Goal: Find contact information: Find contact information

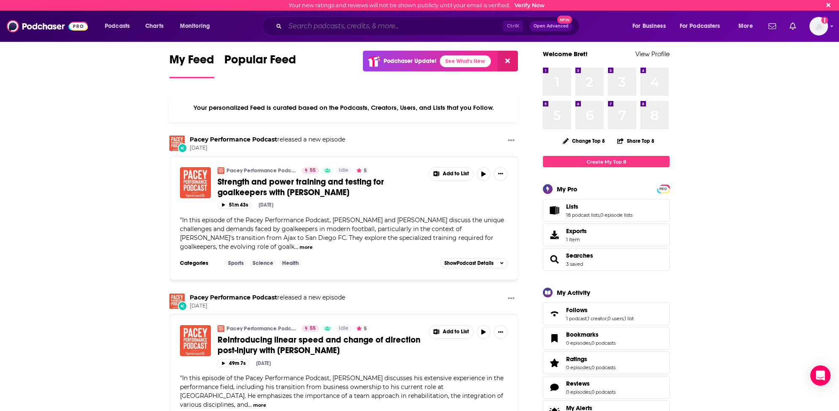
drag, startPoint x: 303, startPoint y: 28, endPoint x: 313, endPoint y: 35, distance: 11.6
click at [304, 29] on input "Search podcasts, credits, & more..." at bounding box center [394, 26] width 218 height 14
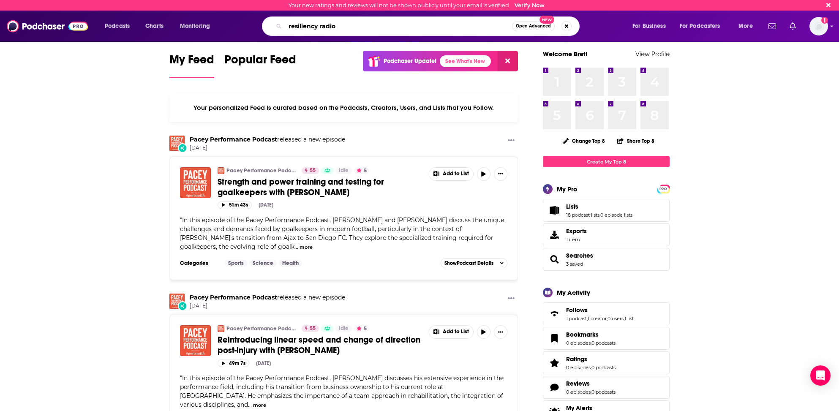
type input "resiliency radio"
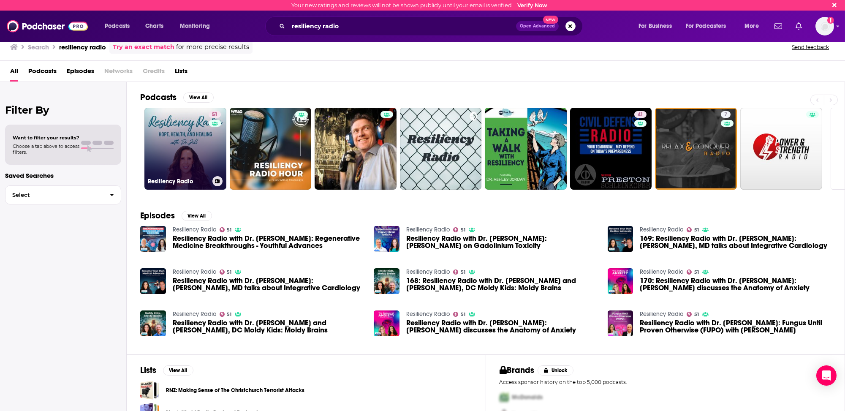
click at [173, 117] on link "51 Resiliency Radio" at bounding box center [185, 149] width 82 height 82
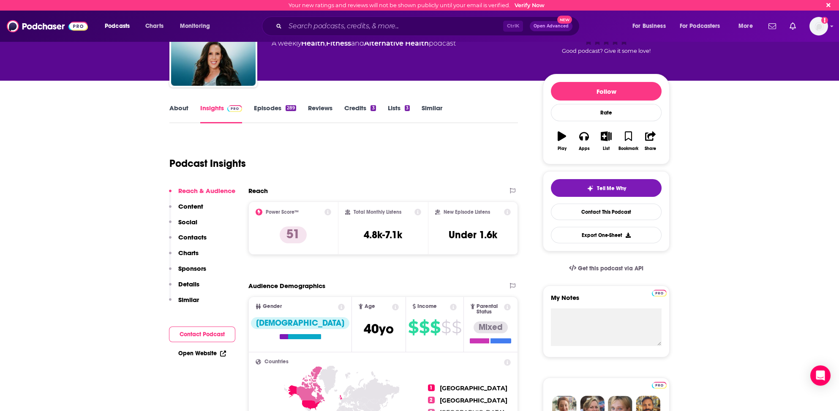
scroll to position [84, 0]
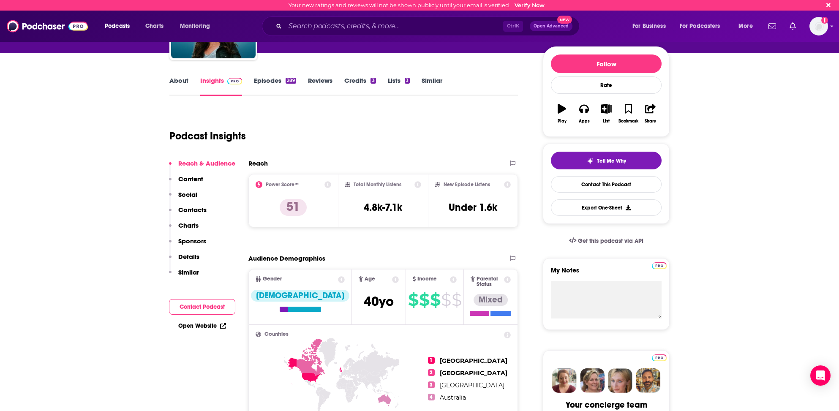
click at [194, 209] on p "Contacts" at bounding box center [192, 210] width 28 height 8
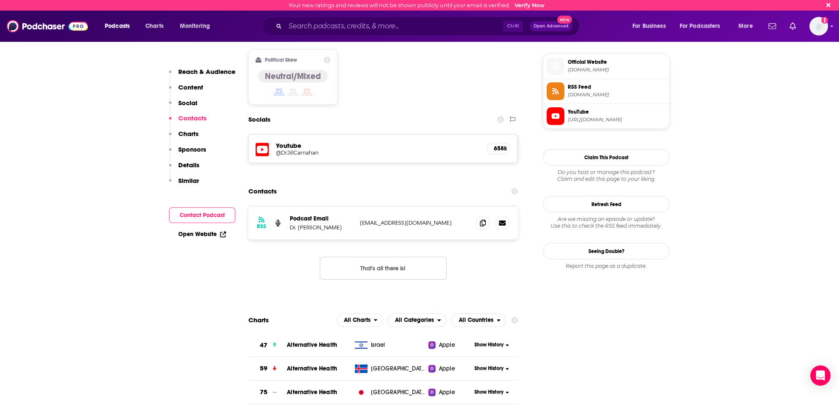
scroll to position [662, 0]
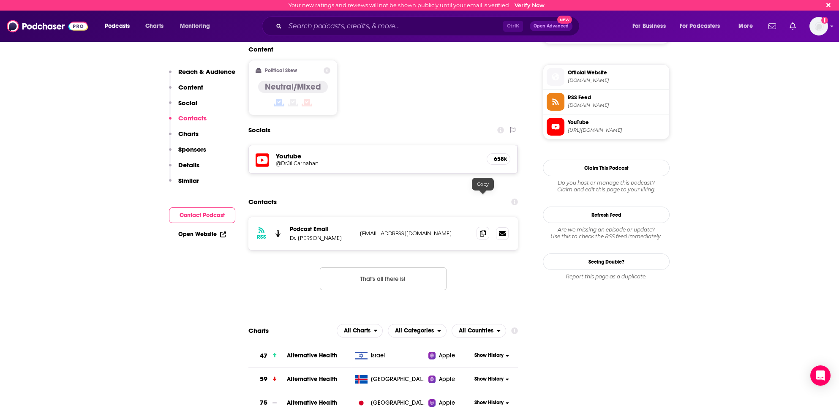
click at [479, 227] on span at bounding box center [482, 233] width 13 height 13
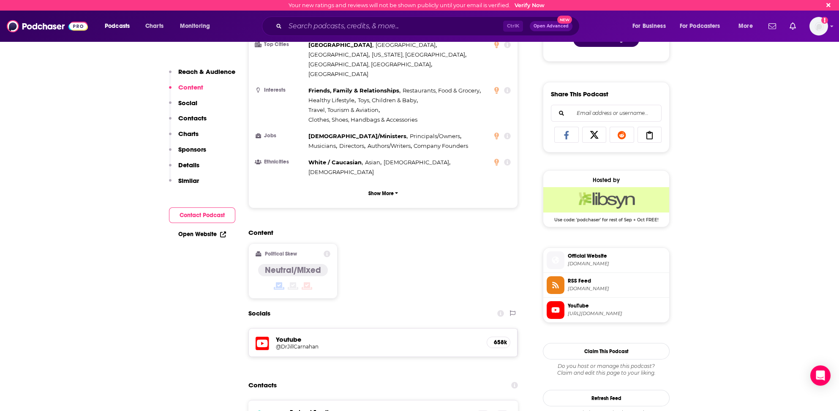
scroll to position [451, 0]
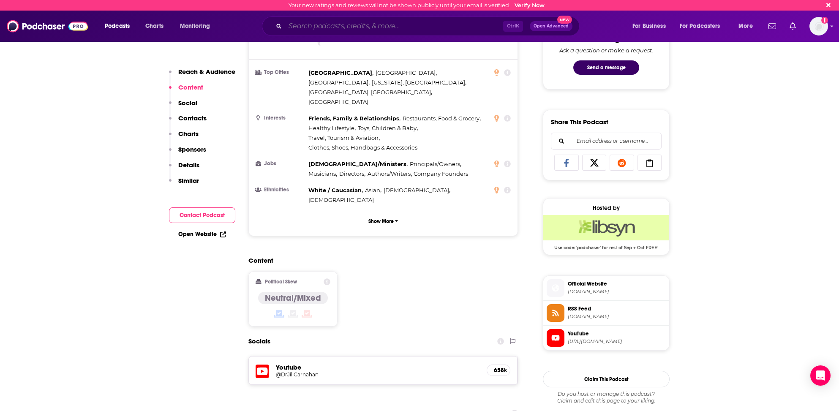
click at [321, 25] on input "Search podcasts, credits, & more..." at bounding box center [394, 26] width 218 height 14
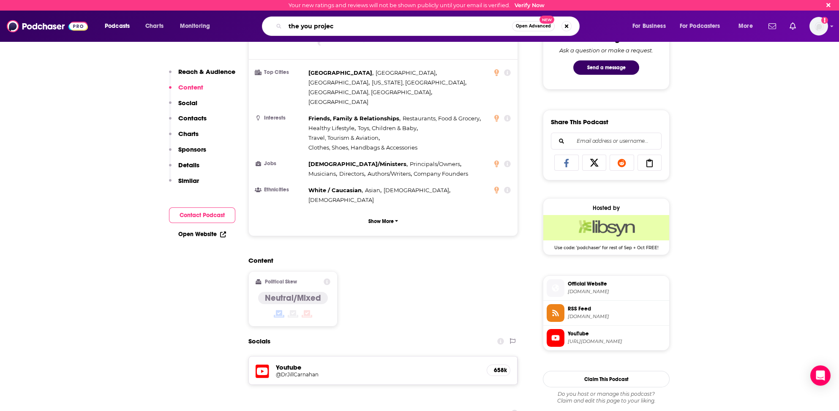
type input "the you project"
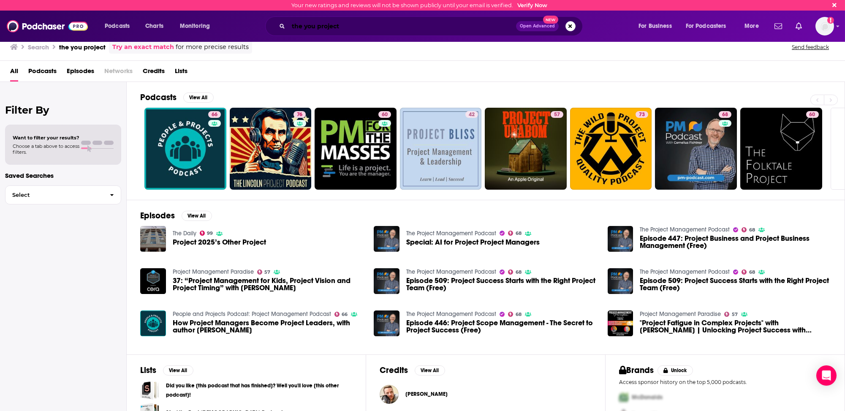
click at [293, 27] on input "the you project" at bounding box center [402, 26] width 228 height 14
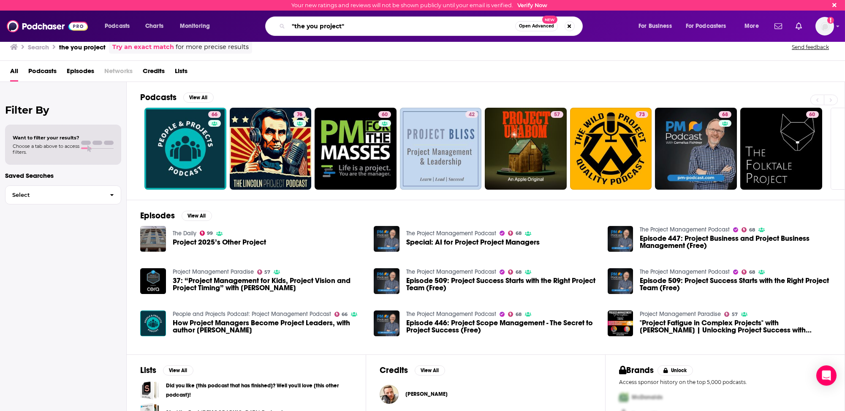
type input ""the you project""
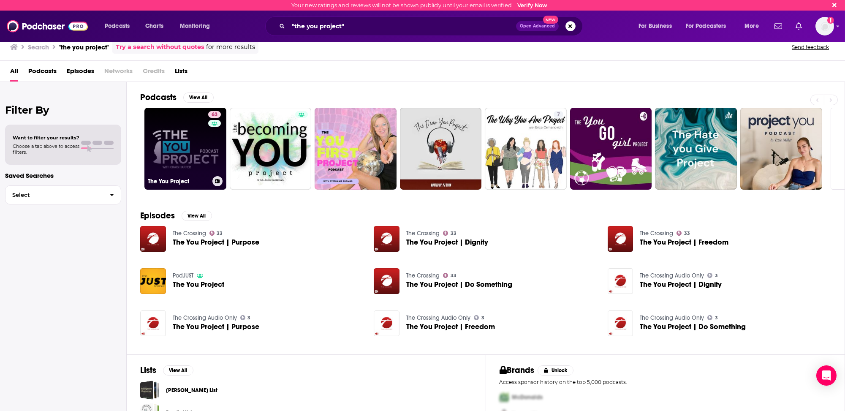
click at [201, 154] on link "63 The You Project" at bounding box center [185, 149] width 82 height 82
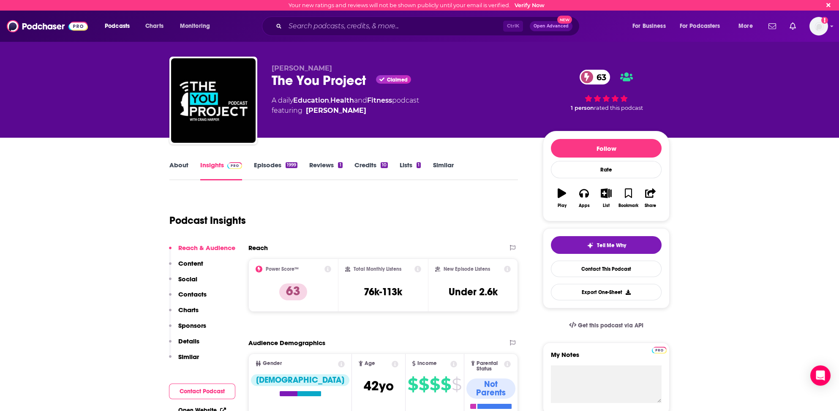
click at [197, 291] on p "Contacts" at bounding box center [192, 294] width 28 height 8
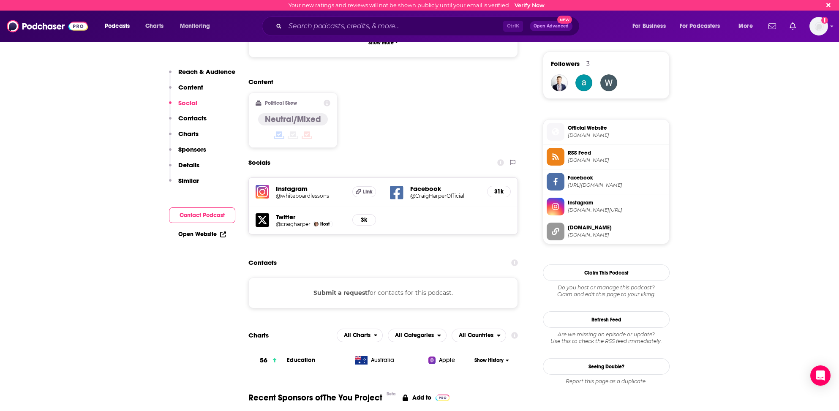
scroll to position [587, 0]
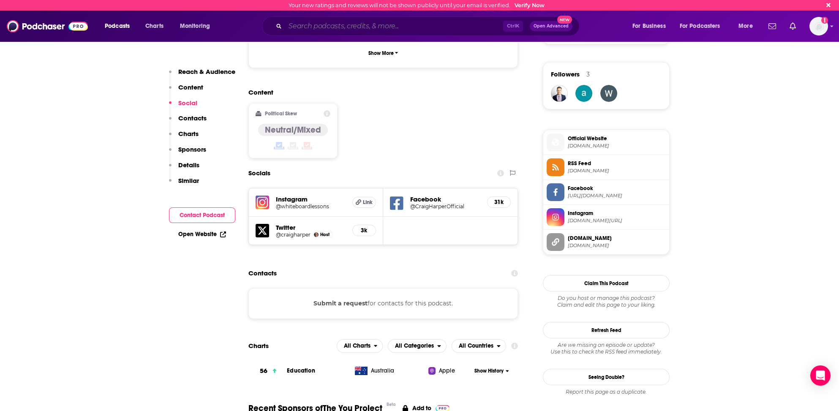
click at [288, 23] on input "Search podcasts, credits, & more..." at bounding box center [394, 26] width 218 height 14
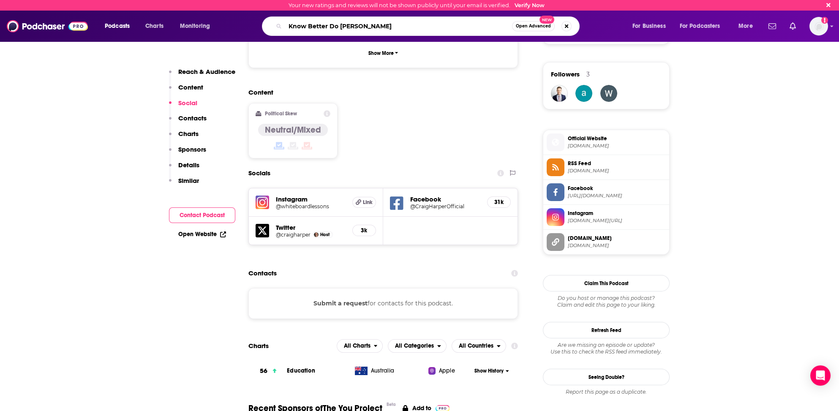
type input "Know Better Do Better"
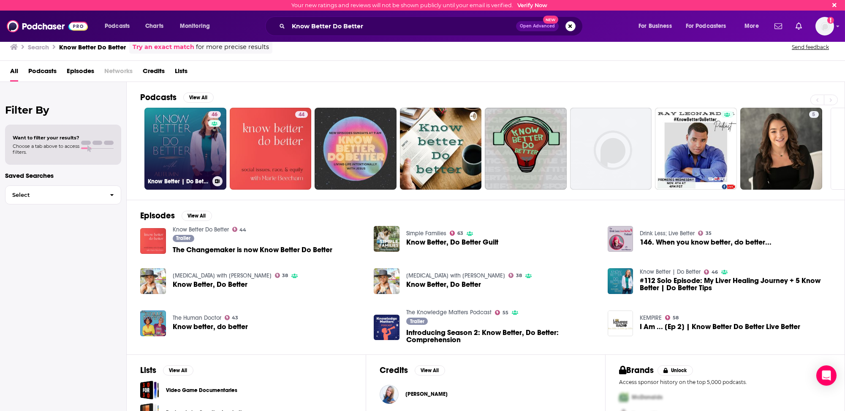
click at [166, 150] on link "46 Know Better | Do Better" at bounding box center [185, 149] width 82 height 82
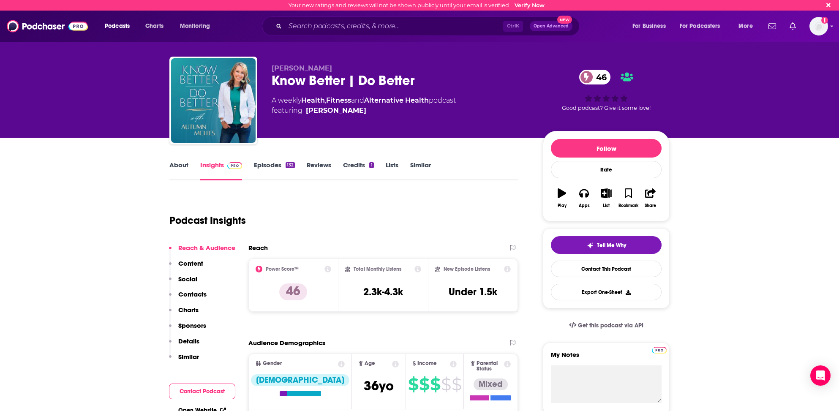
click at [182, 165] on link "About" at bounding box center [178, 170] width 19 height 19
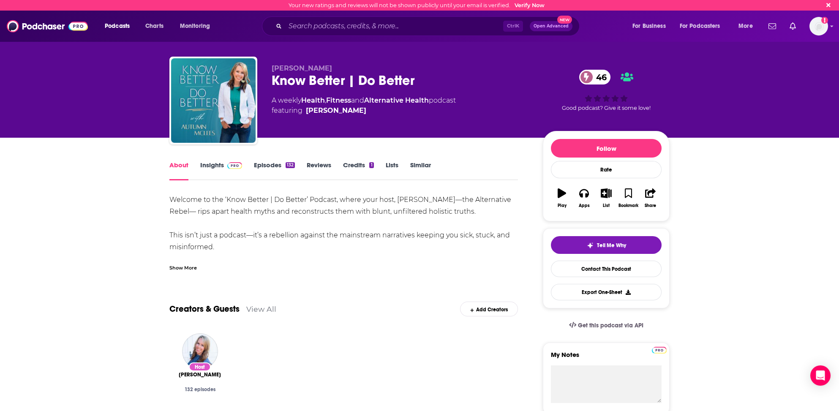
click at [204, 163] on link "Insights" at bounding box center [221, 170] width 42 height 19
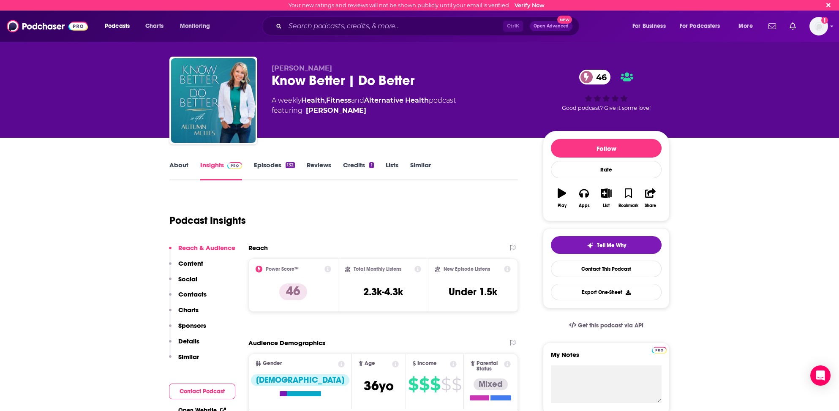
click at [196, 294] on p "Contacts" at bounding box center [192, 294] width 28 height 8
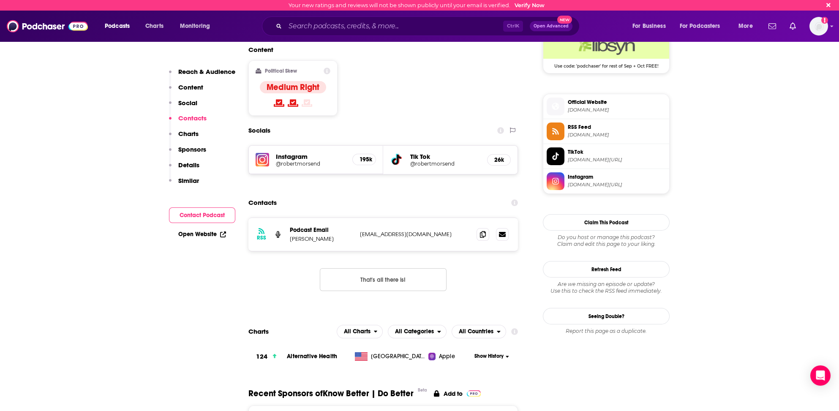
scroll to position [590, 0]
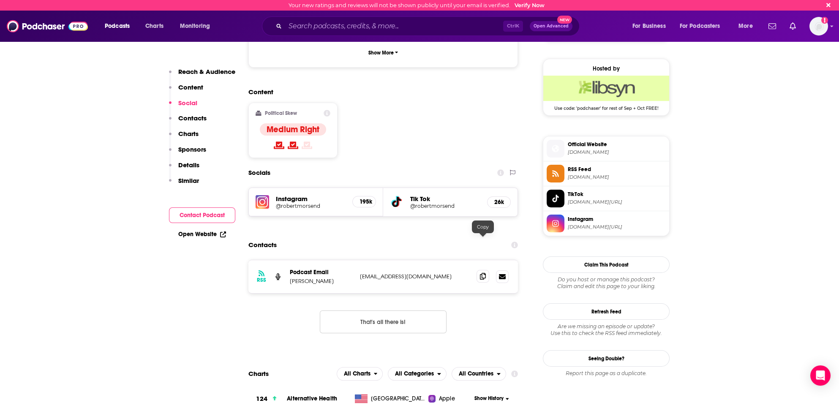
click at [481, 273] on icon at bounding box center [483, 276] width 6 height 7
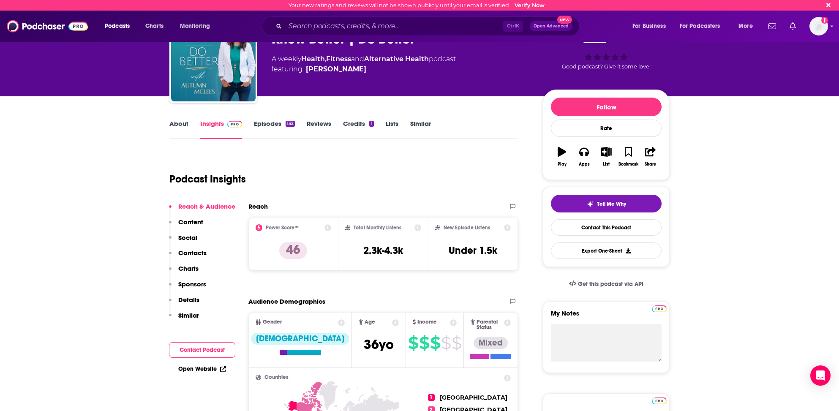
scroll to position [0, 0]
